Goal: Transaction & Acquisition: Purchase product/service

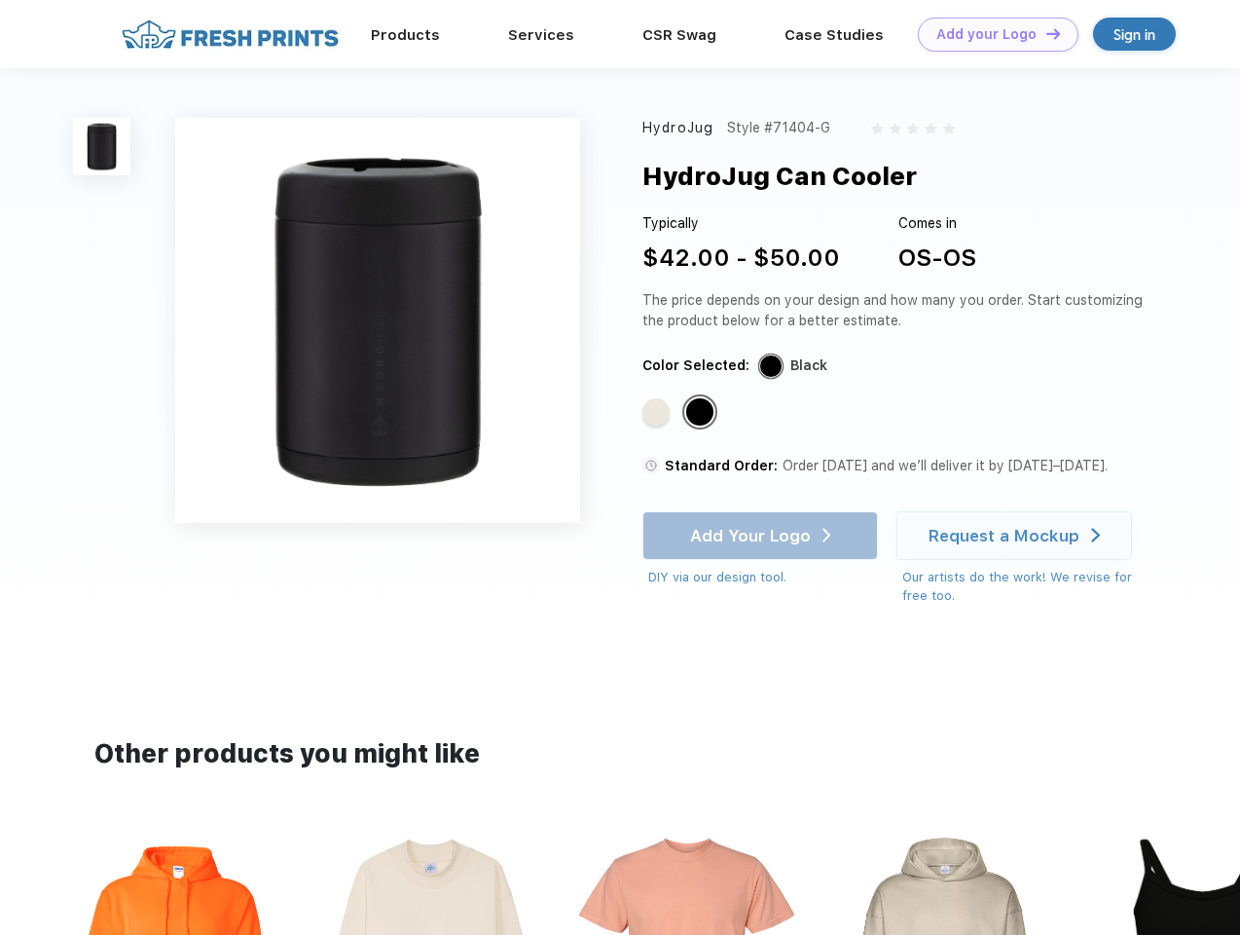
click at [991, 34] on link "Add your Logo Design Tool" at bounding box center [998, 35] width 161 height 34
click at [0, 0] on div "Design Tool" at bounding box center [0, 0] width 0 height 0
click at [1045, 33] on link "Add your Logo Design Tool" at bounding box center [998, 35] width 161 height 34
click at [102, 146] on img at bounding box center [101, 146] width 57 height 57
click at [658, 413] on div "Standard Color" at bounding box center [656, 411] width 27 height 27
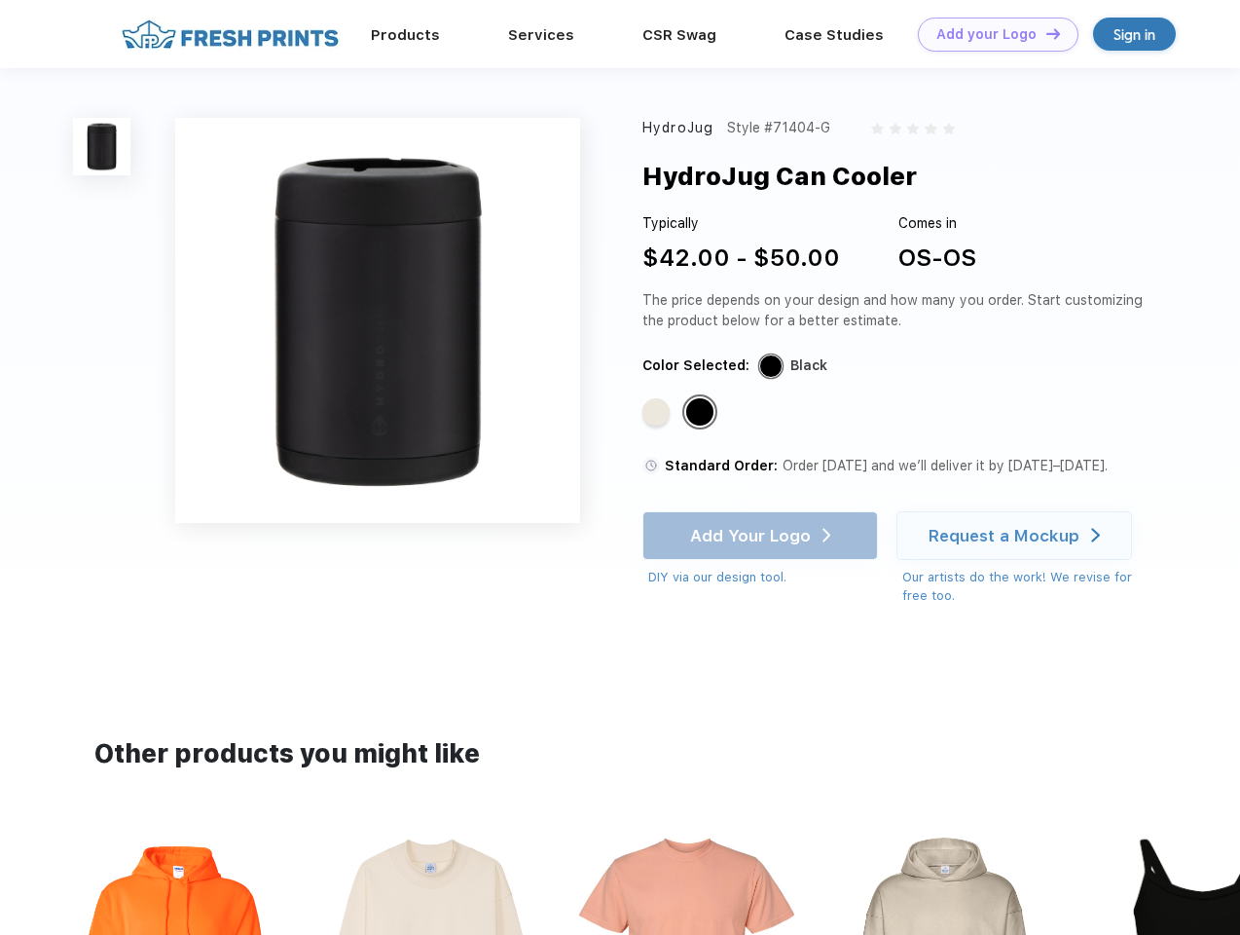
click at [702, 413] on div "Standard Color" at bounding box center [699, 411] width 27 height 27
click at [762, 535] on div "Add Your Logo DIY via our design tool. Ah shoot! This product isn't up in our d…" at bounding box center [761, 549] width 236 height 76
click at [1017, 535] on div "Request a Mockup" at bounding box center [1004, 535] width 151 height 19
